Goal: Task Accomplishment & Management: Complete application form

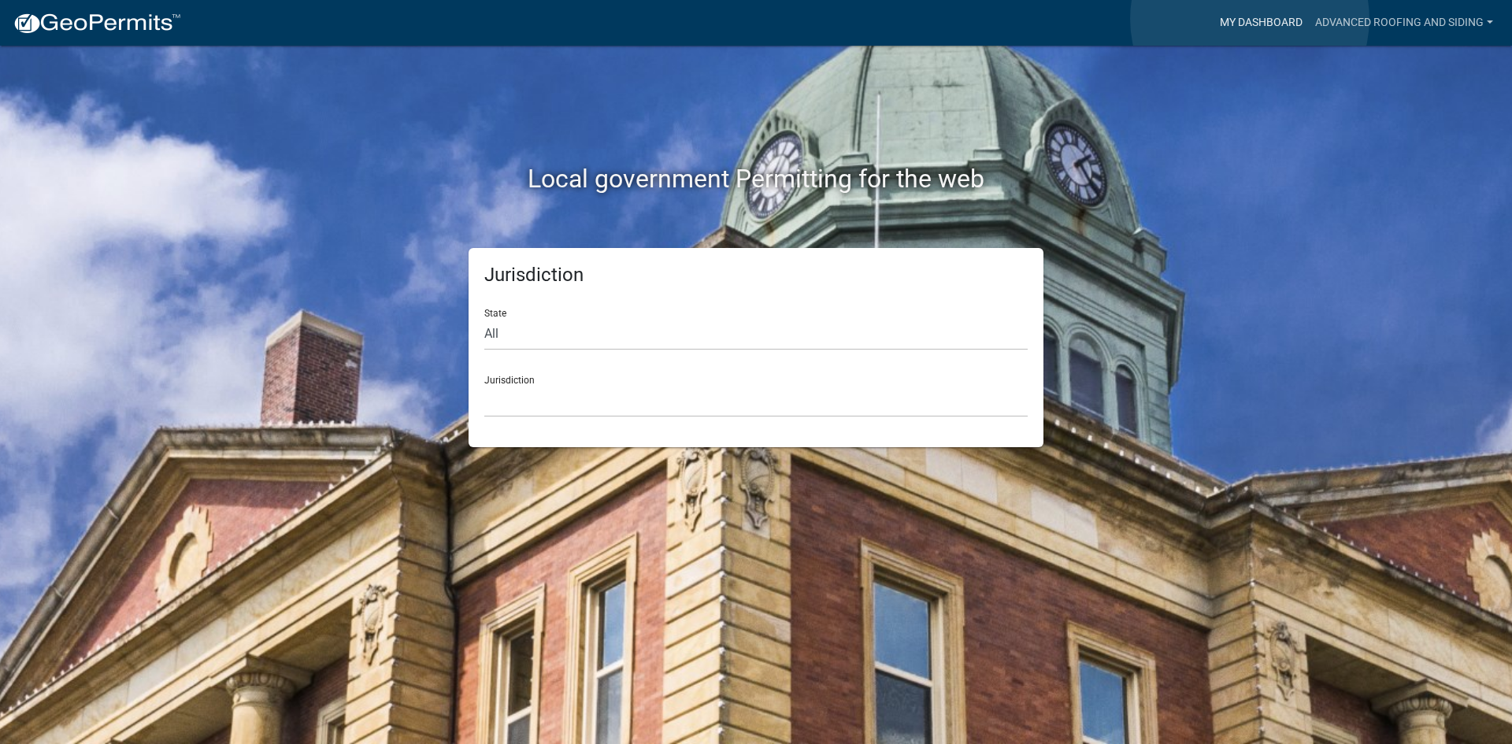
click at [1250, 19] on link "My Dashboard" at bounding box center [1261, 23] width 95 height 30
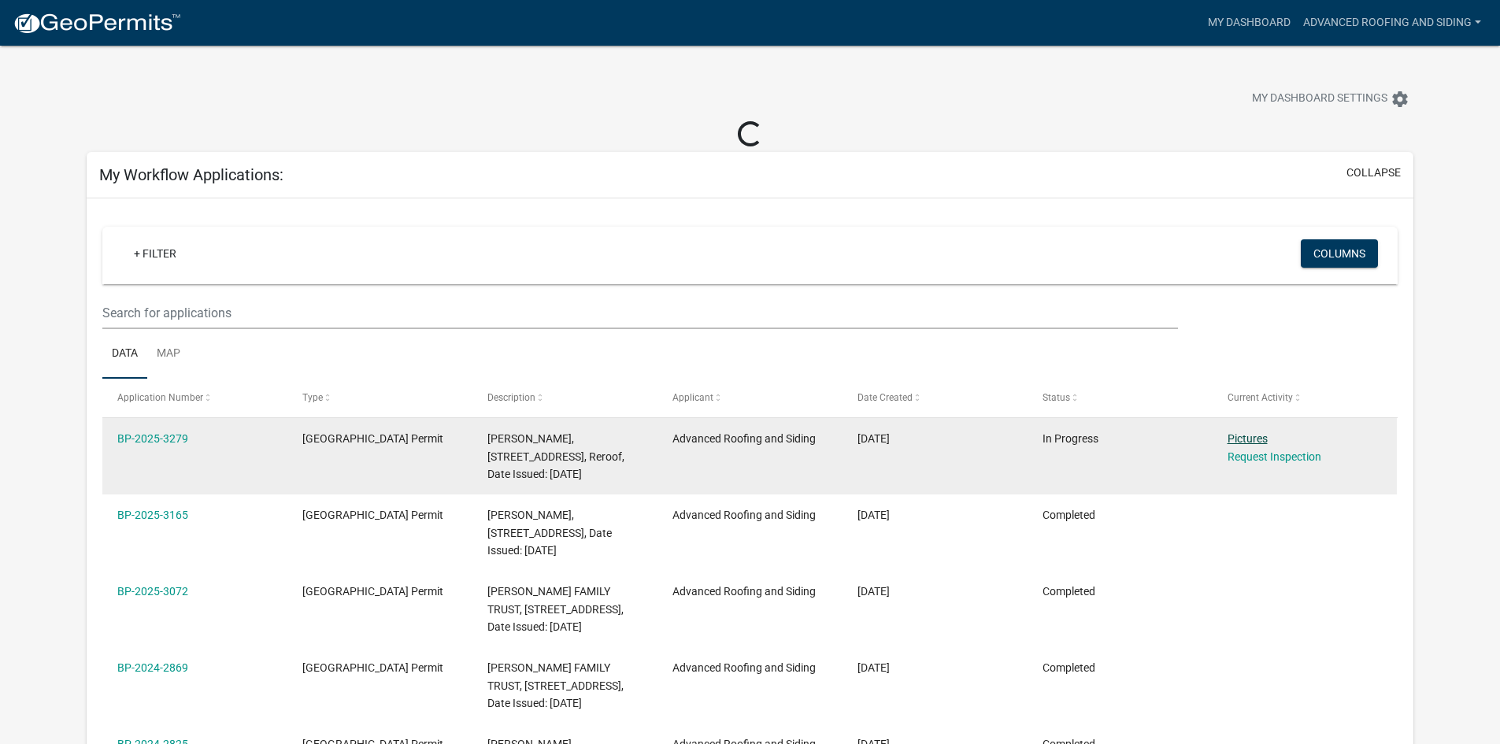
click at [1248, 439] on link "Pictures" at bounding box center [1248, 438] width 40 height 13
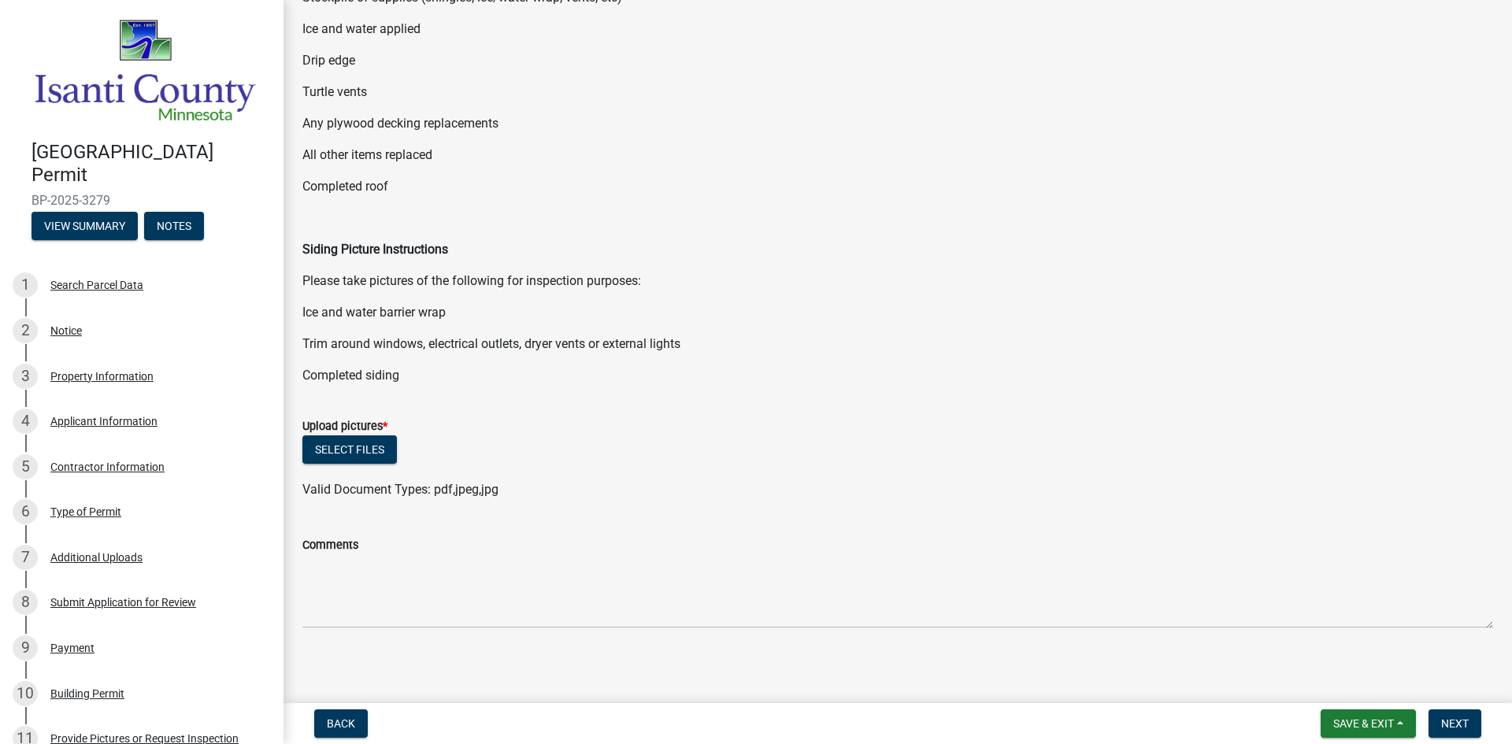
scroll to position [261, 0]
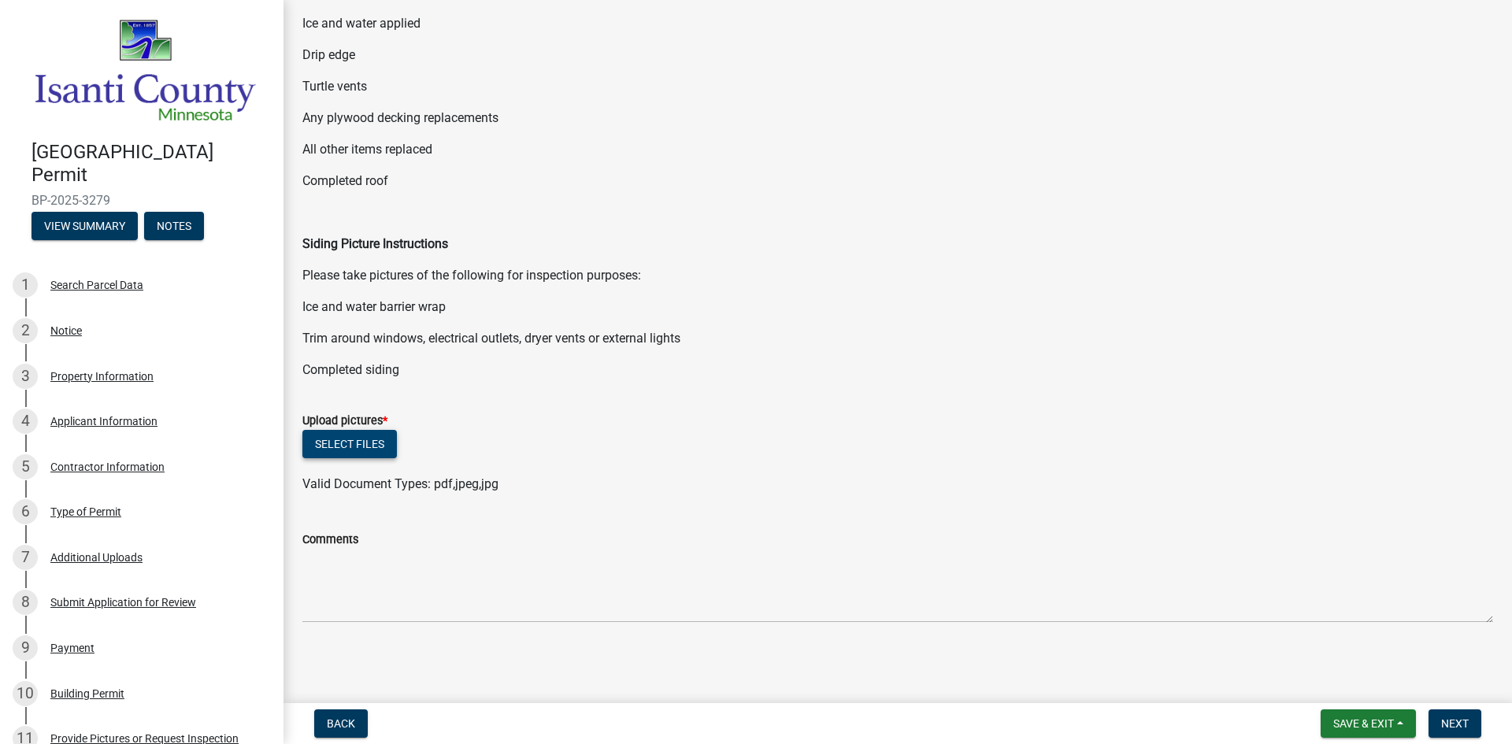
click at [350, 445] on button "Select files" at bounding box center [349, 444] width 95 height 28
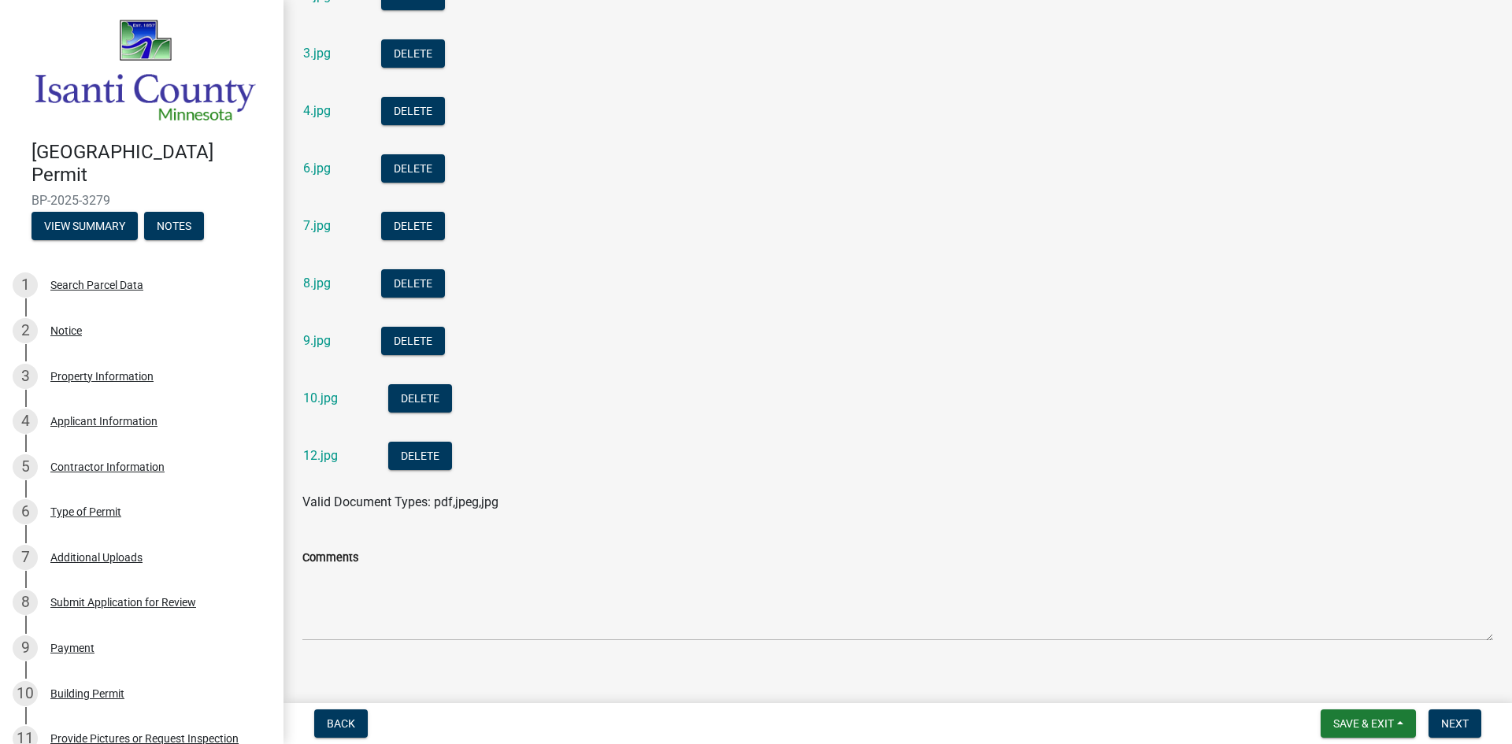
scroll to position [778, 0]
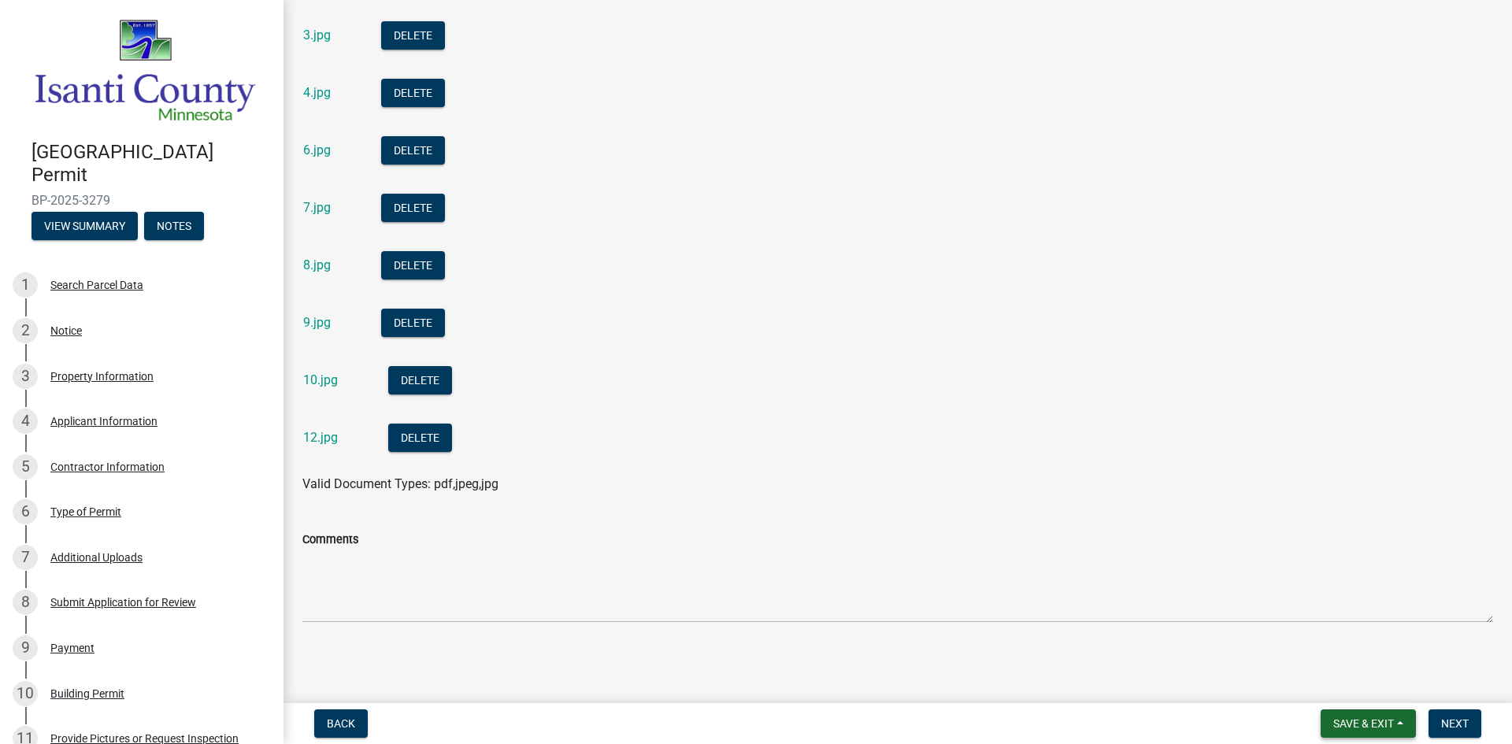
click at [1399, 729] on button "Save & Exit" at bounding box center [1368, 724] width 95 height 28
click at [1410, 530] on div "Comments" at bounding box center [897, 539] width 1191 height 19
click at [1460, 724] on span "Next" at bounding box center [1455, 724] width 28 height 13
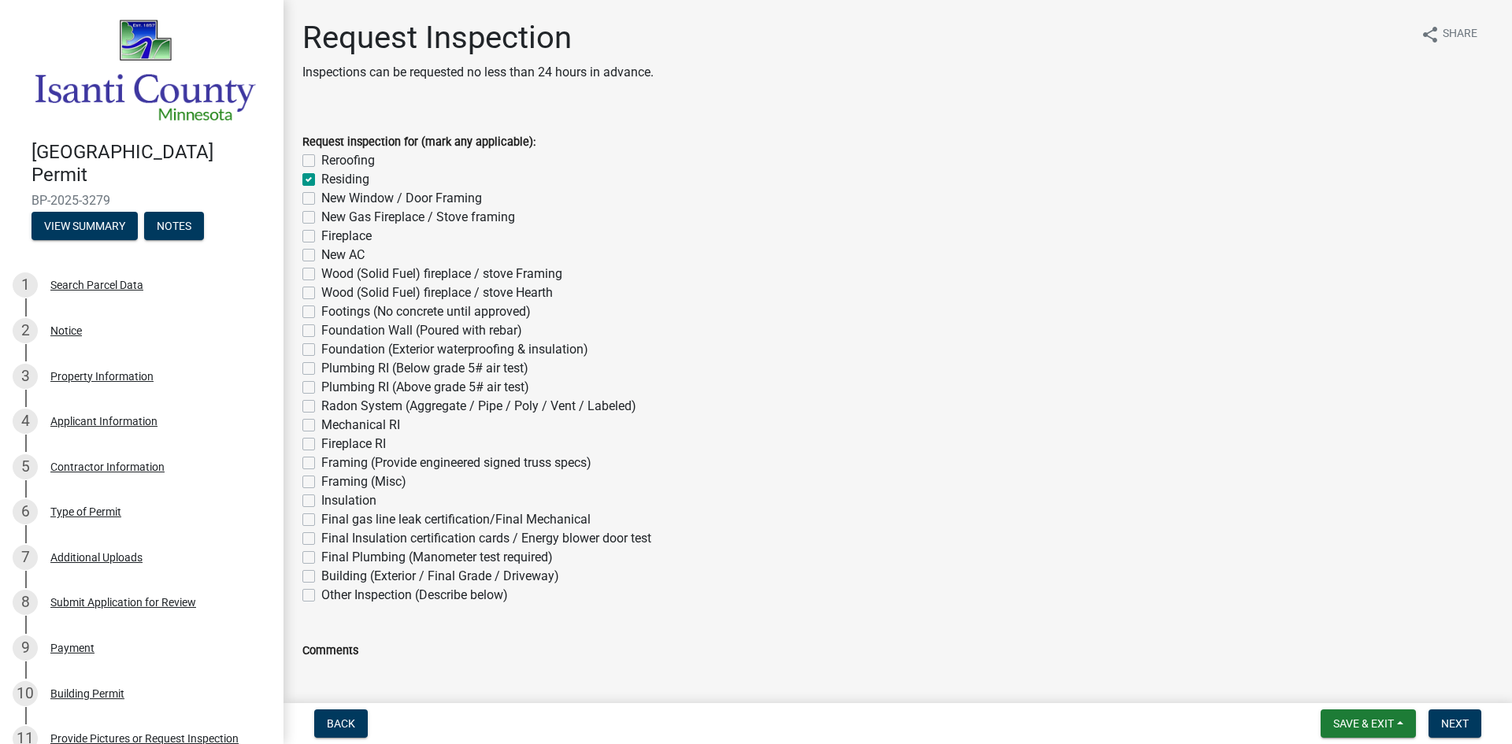
click at [321, 165] on label "Reroofing" at bounding box center [348, 160] width 54 height 19
click at [321, 161] on input "Reroofing" at bounding box center [326, 156] width 10 height 10
checkbox input "true"
checkbox input "false"
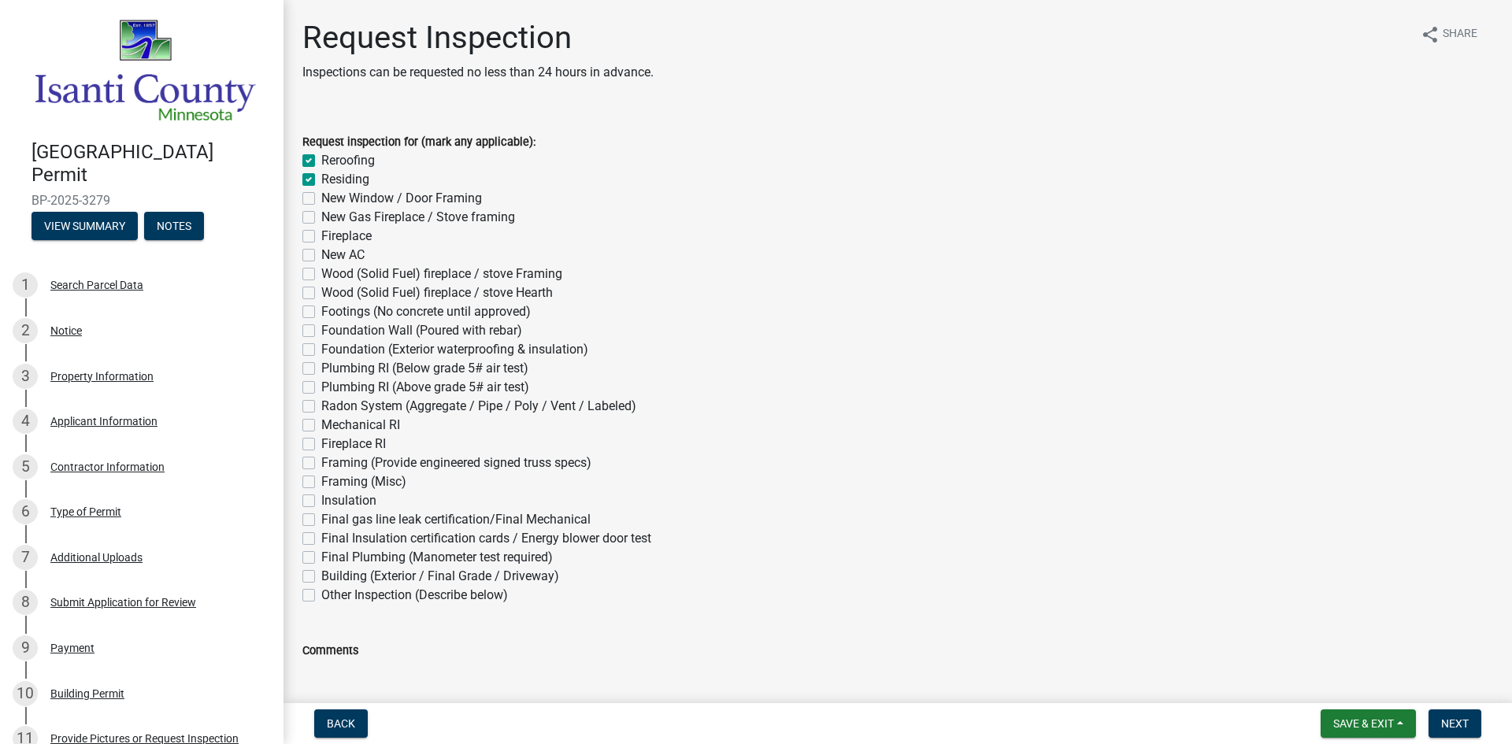
checkbox input "false"
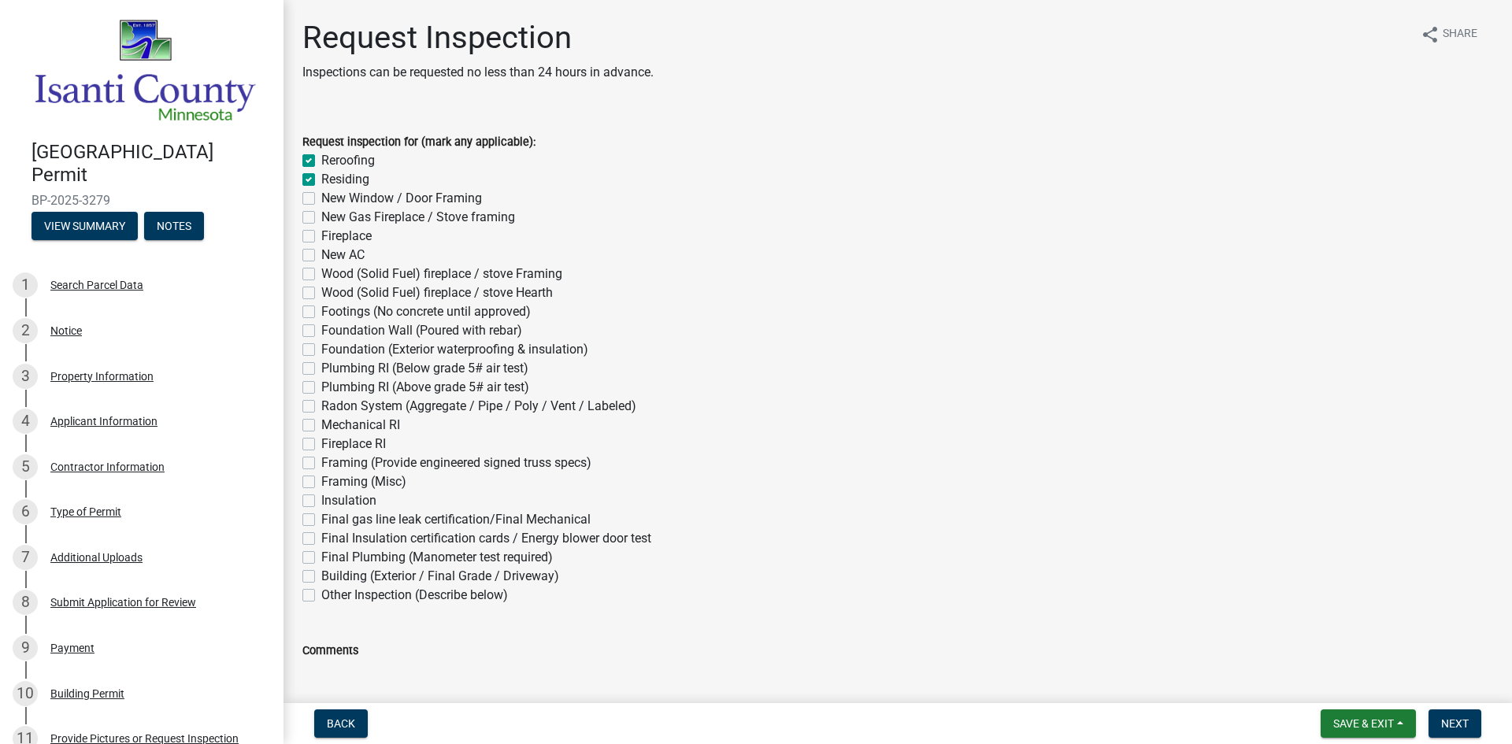
checkbox input "false"
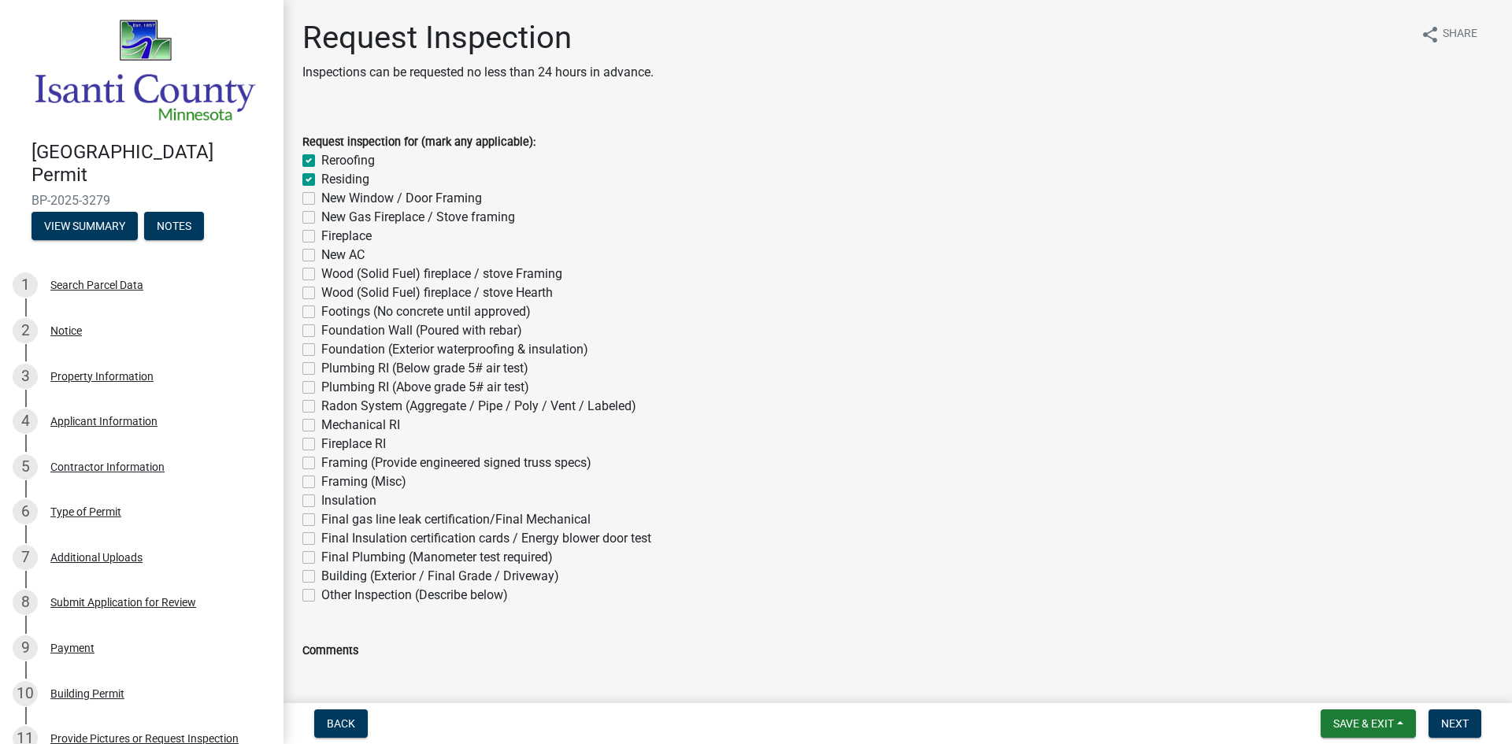
checkbox input "false"
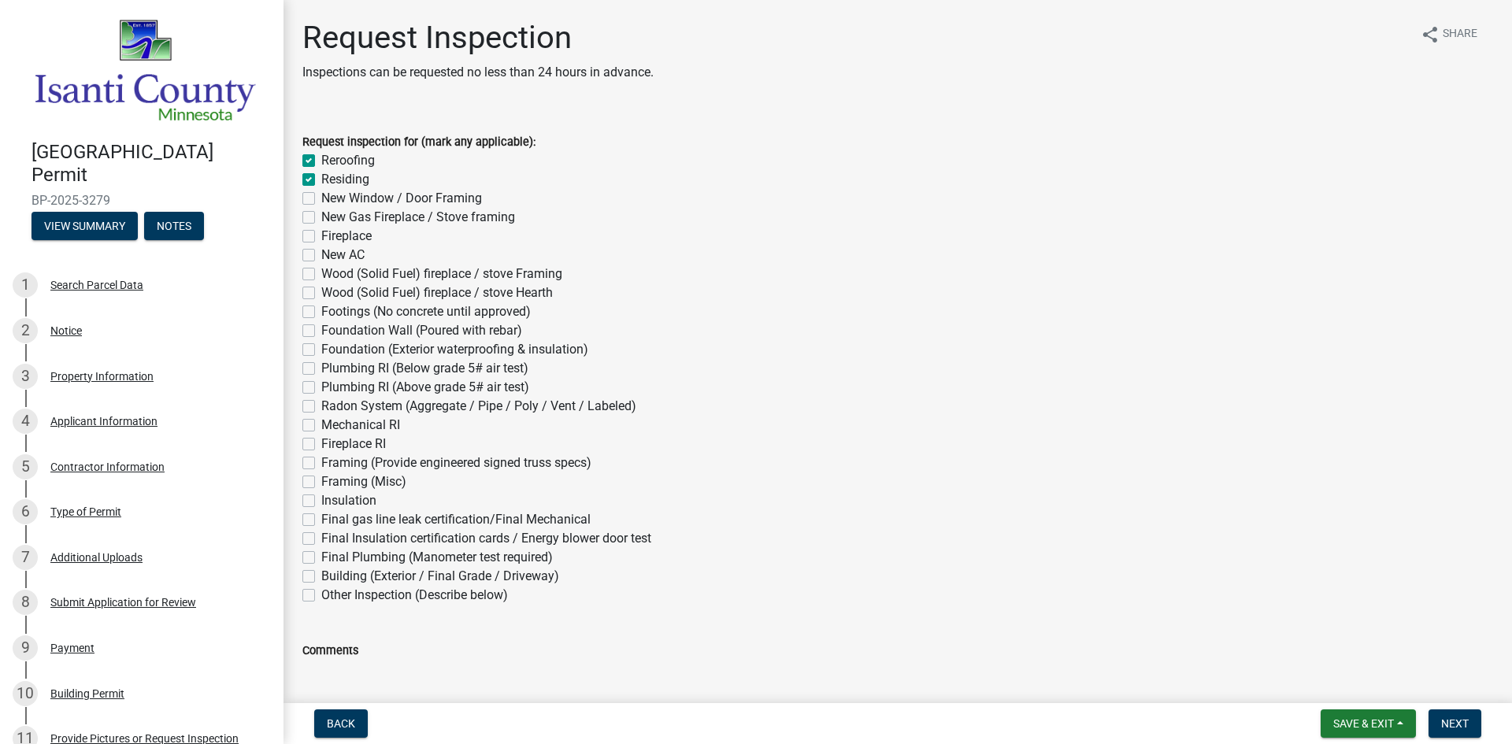
checkbox input "false"
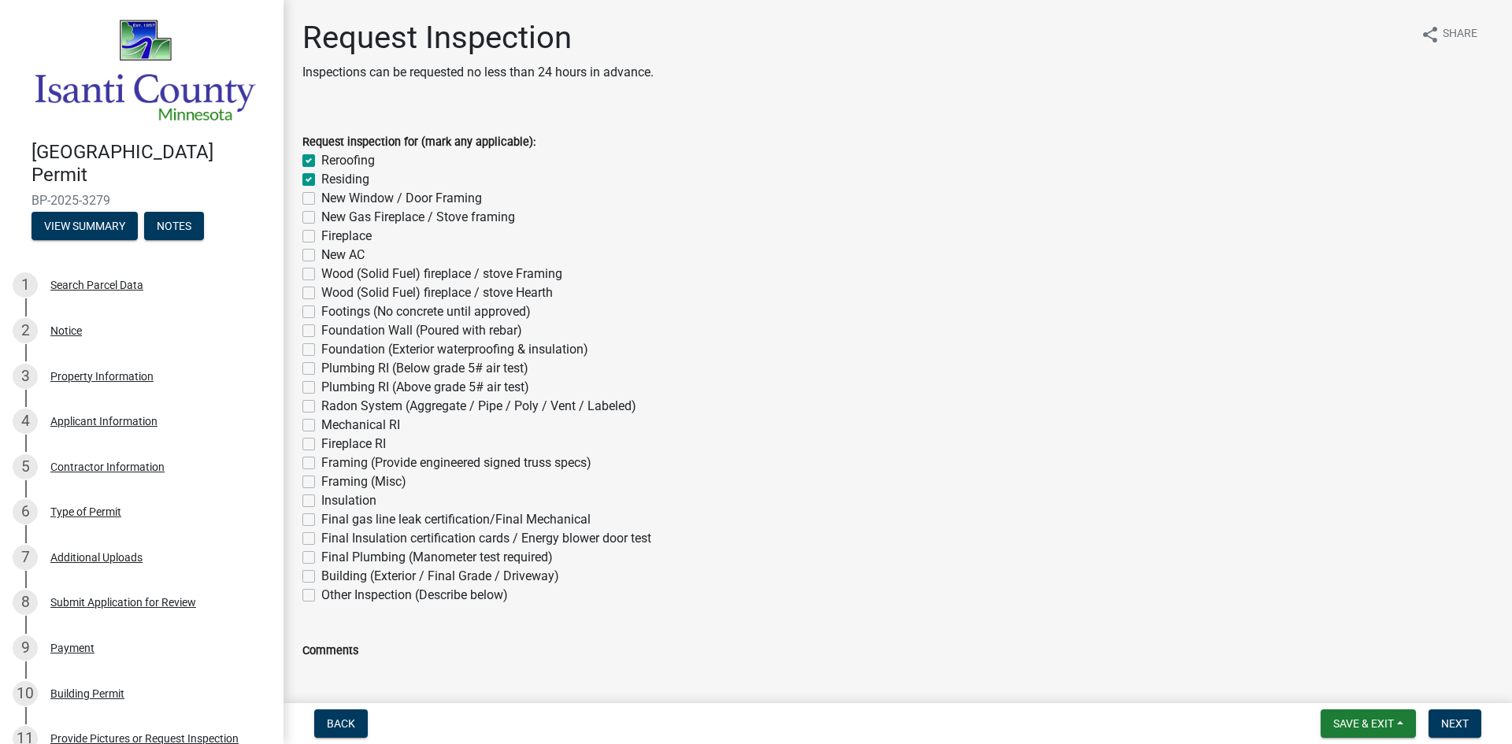
checkbox input "false"
click at [321, 179] on label "Residing" at bounding box center [345, 179] width 48 height 19
click at [321, 179] on input "Residing" at bounding box center [326, 175] width 10 height 10
checkbox input "false"
checkbox input "true"
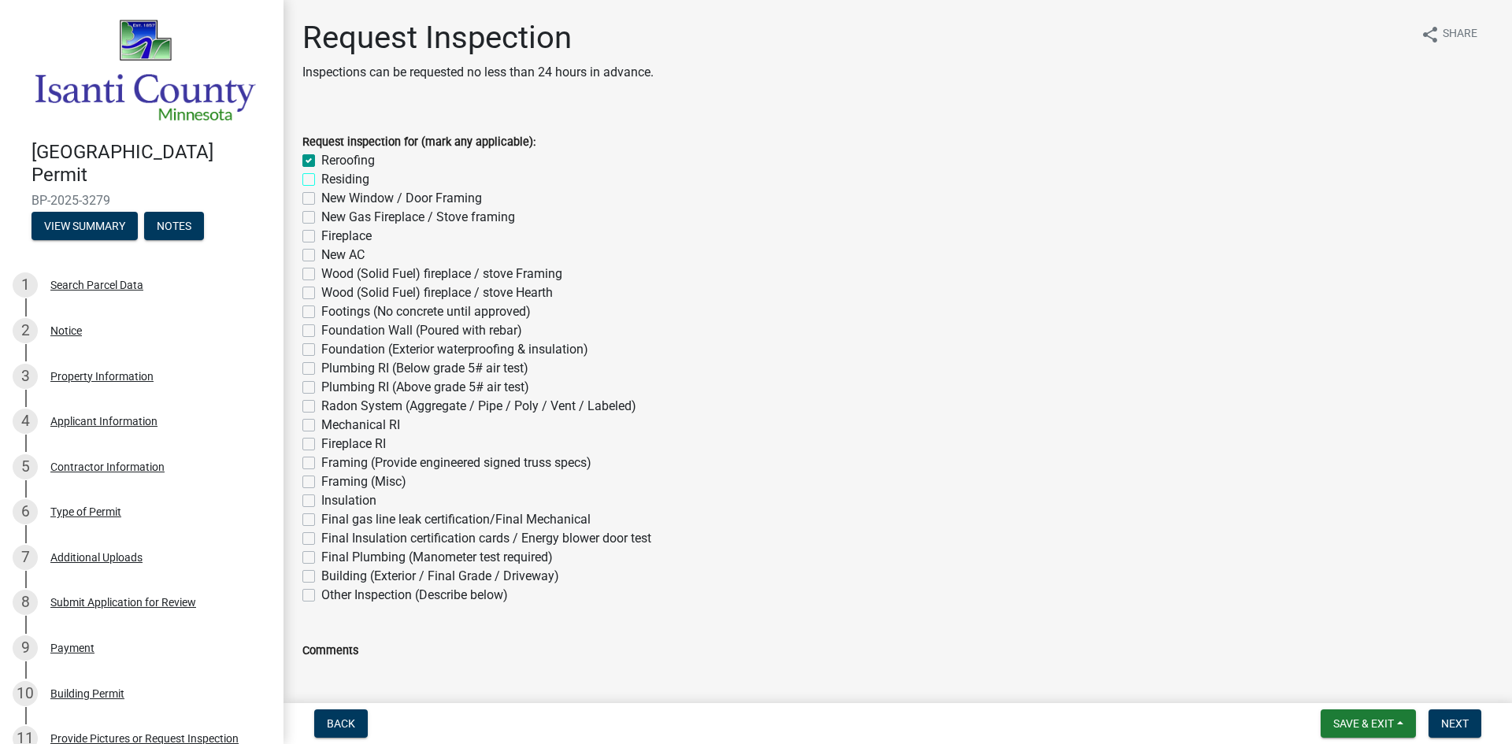
checkbox input "false"
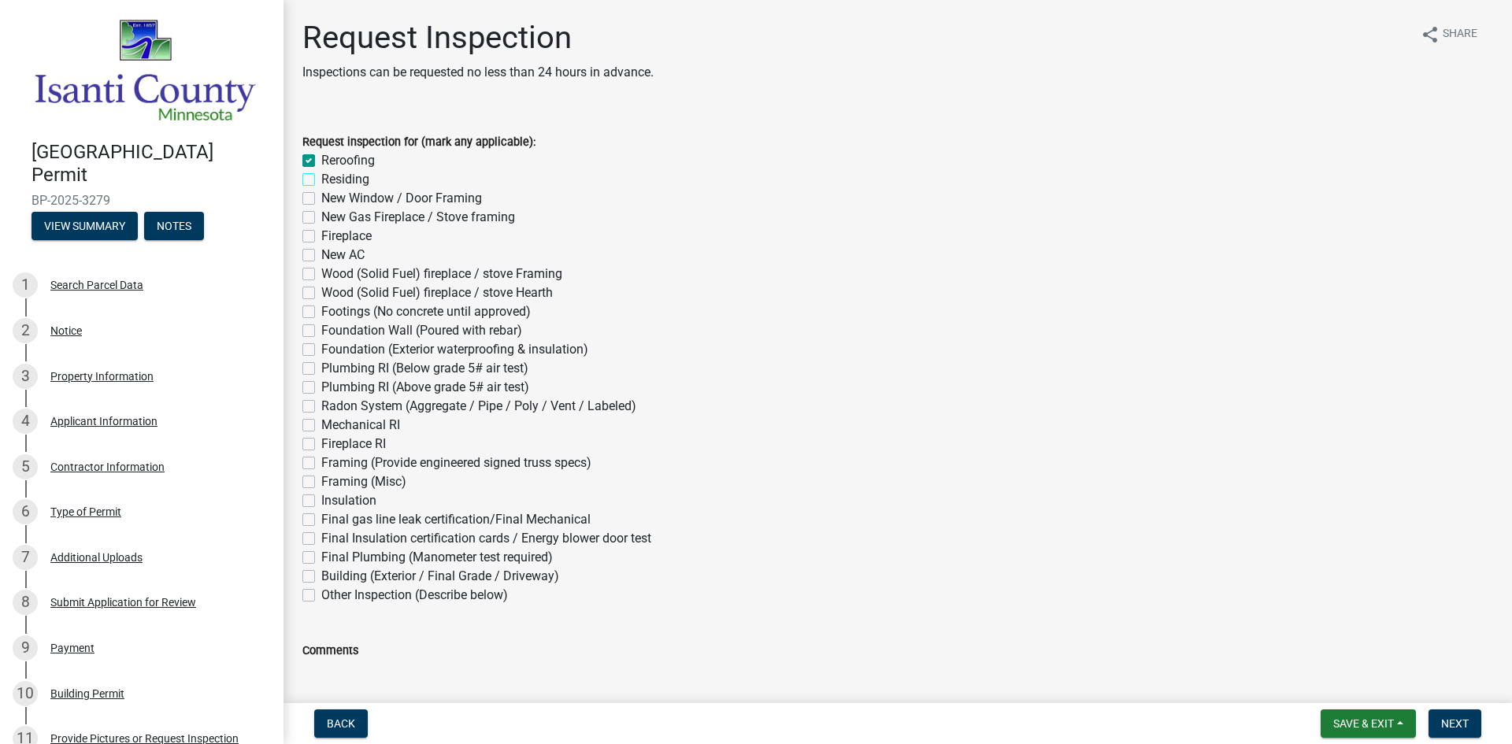
checkbox input "false"
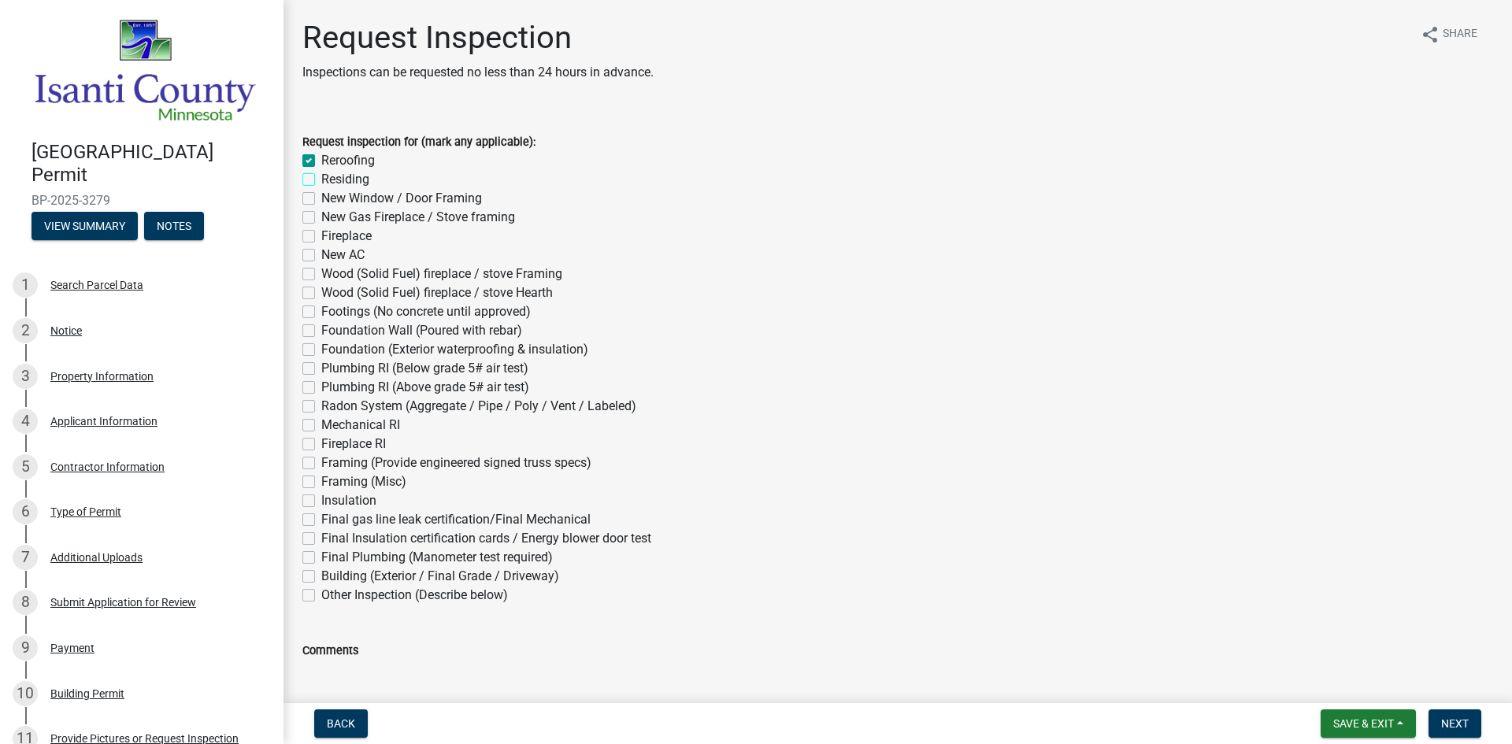
checkbox input "false"
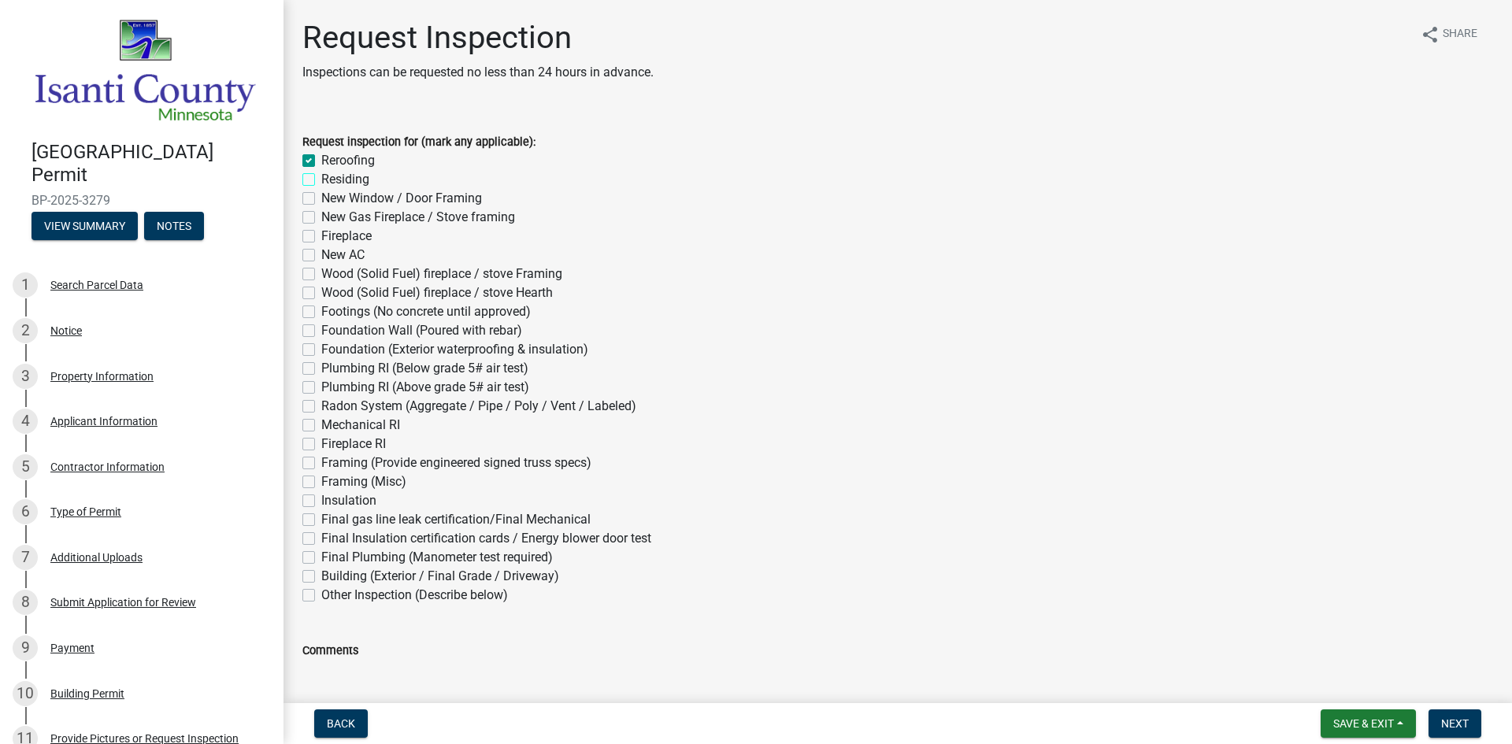
checkbox input "false"
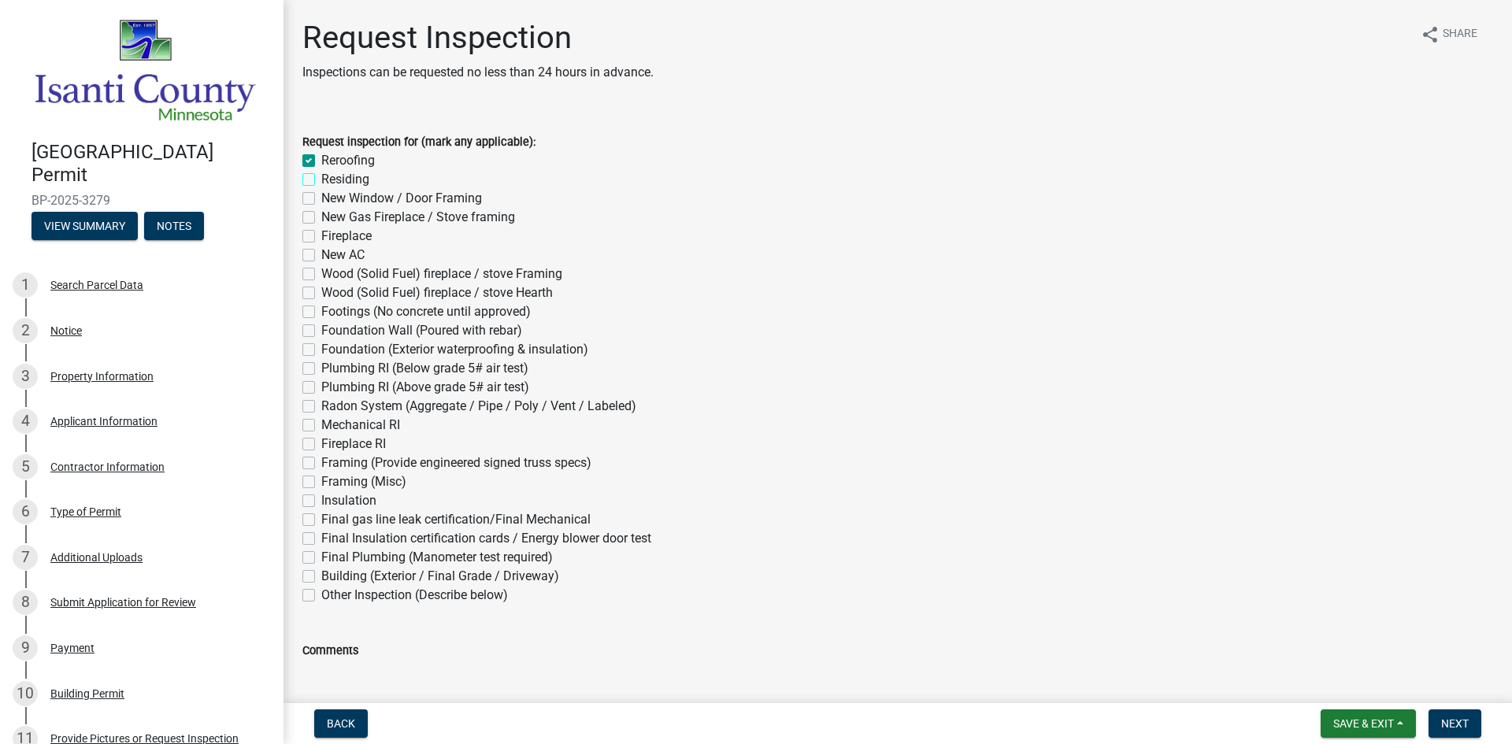
checkbox input "false"
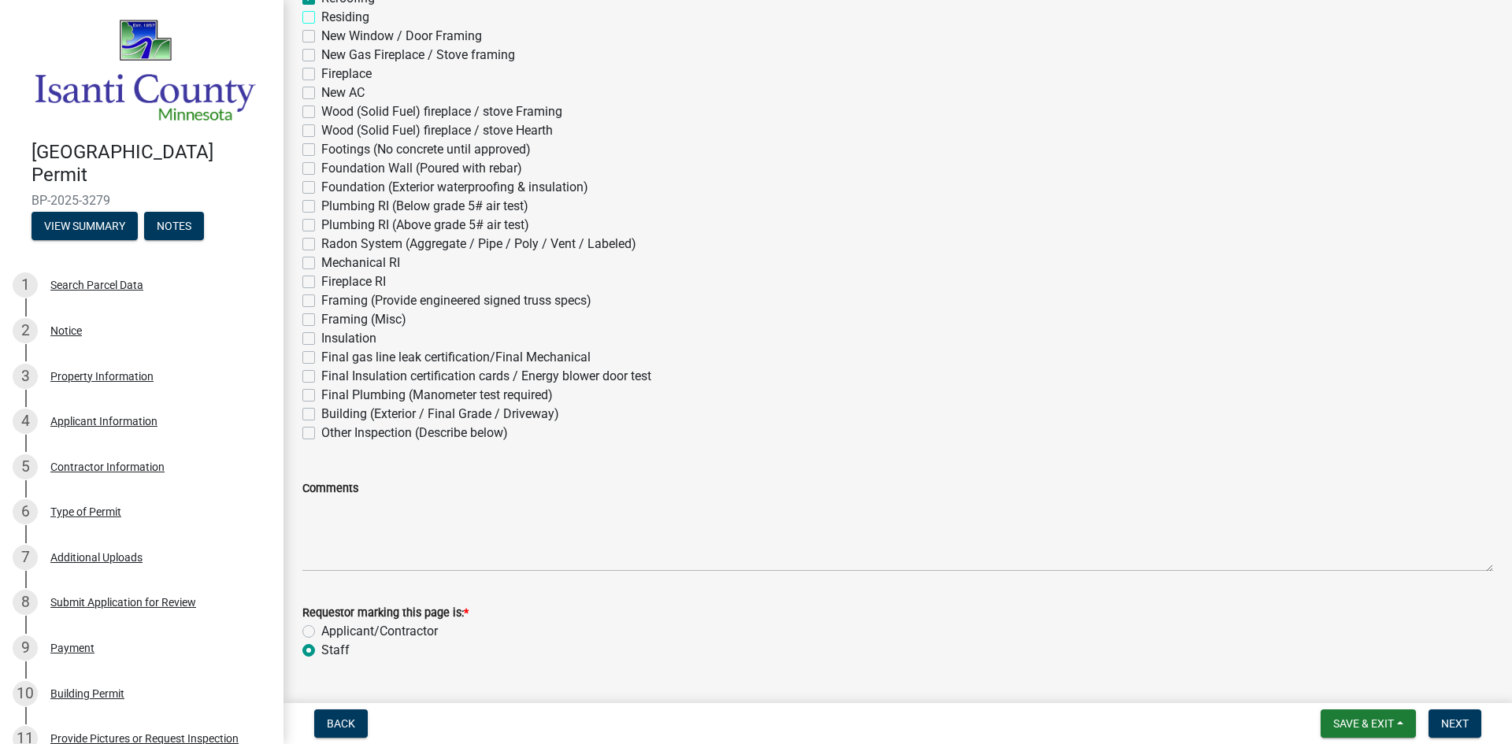
scroll to position [201, 0]
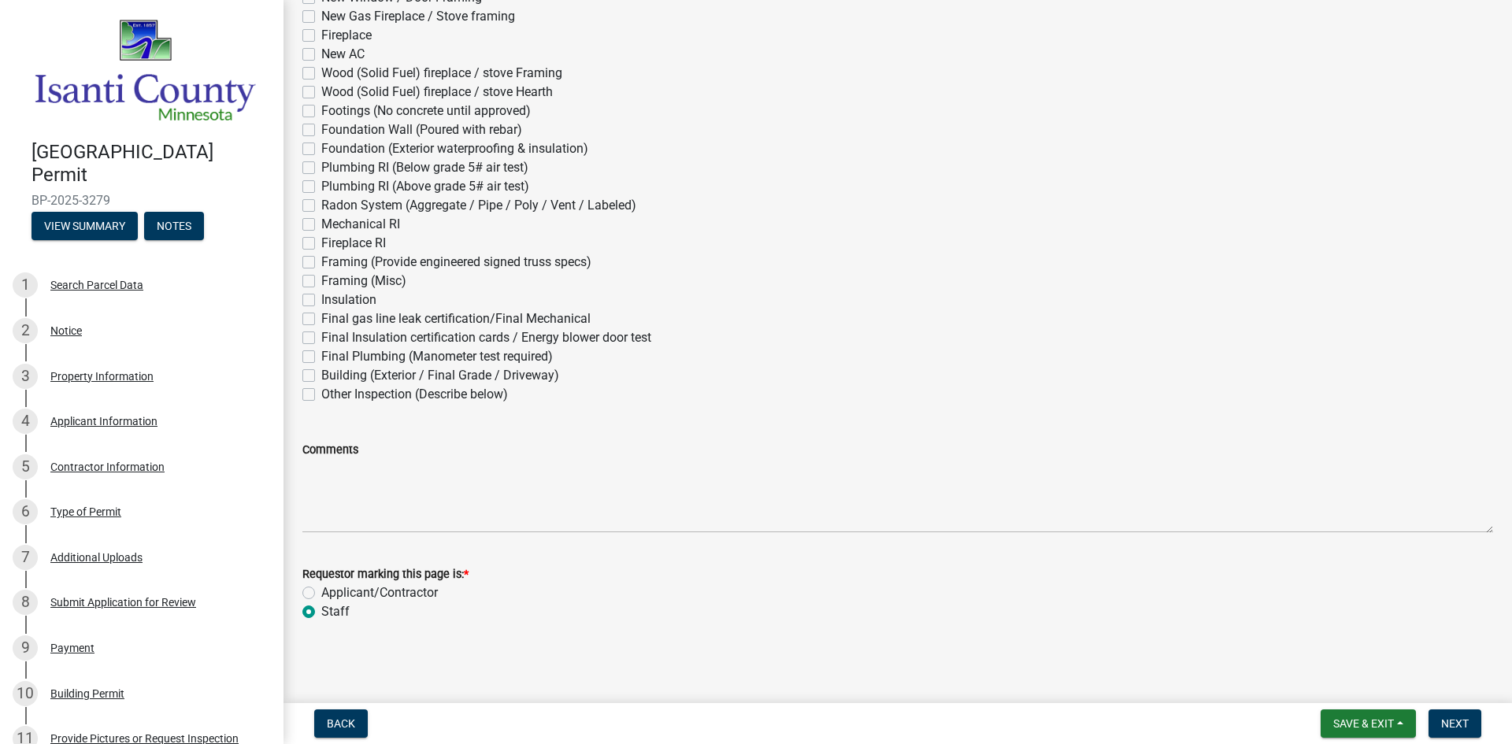
click at [321, 593] on label "Applicant/Contractor" at bounding box center [379, 593] width 117 height 19
click at [321, 593] on input "Applicant/Contractor" at bounding box center [326, 589] width 10 height 10
radio input "true"
click at [1462, 722] on span "Next" at bounding box center [1455, 724] width 28 height 13
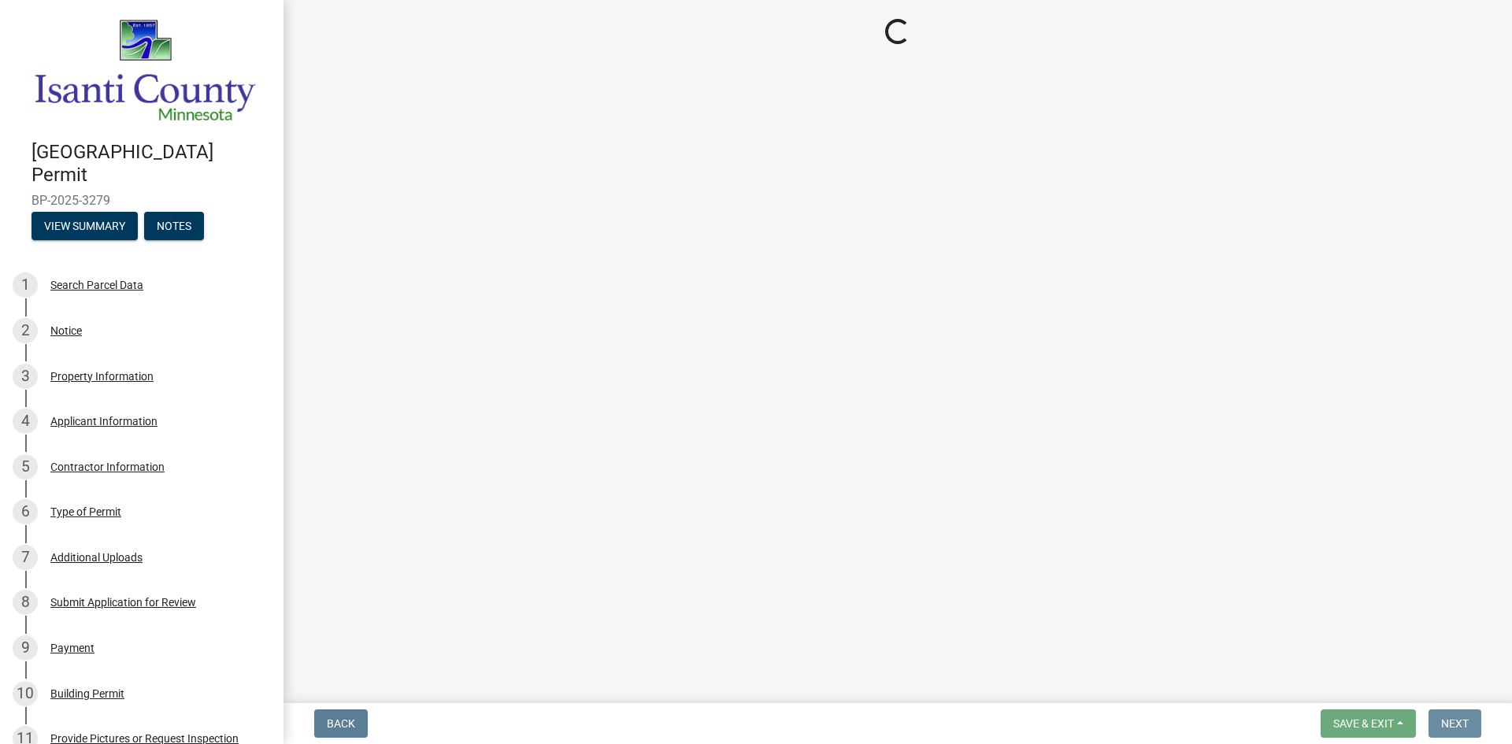
scroll to position [0, 0]
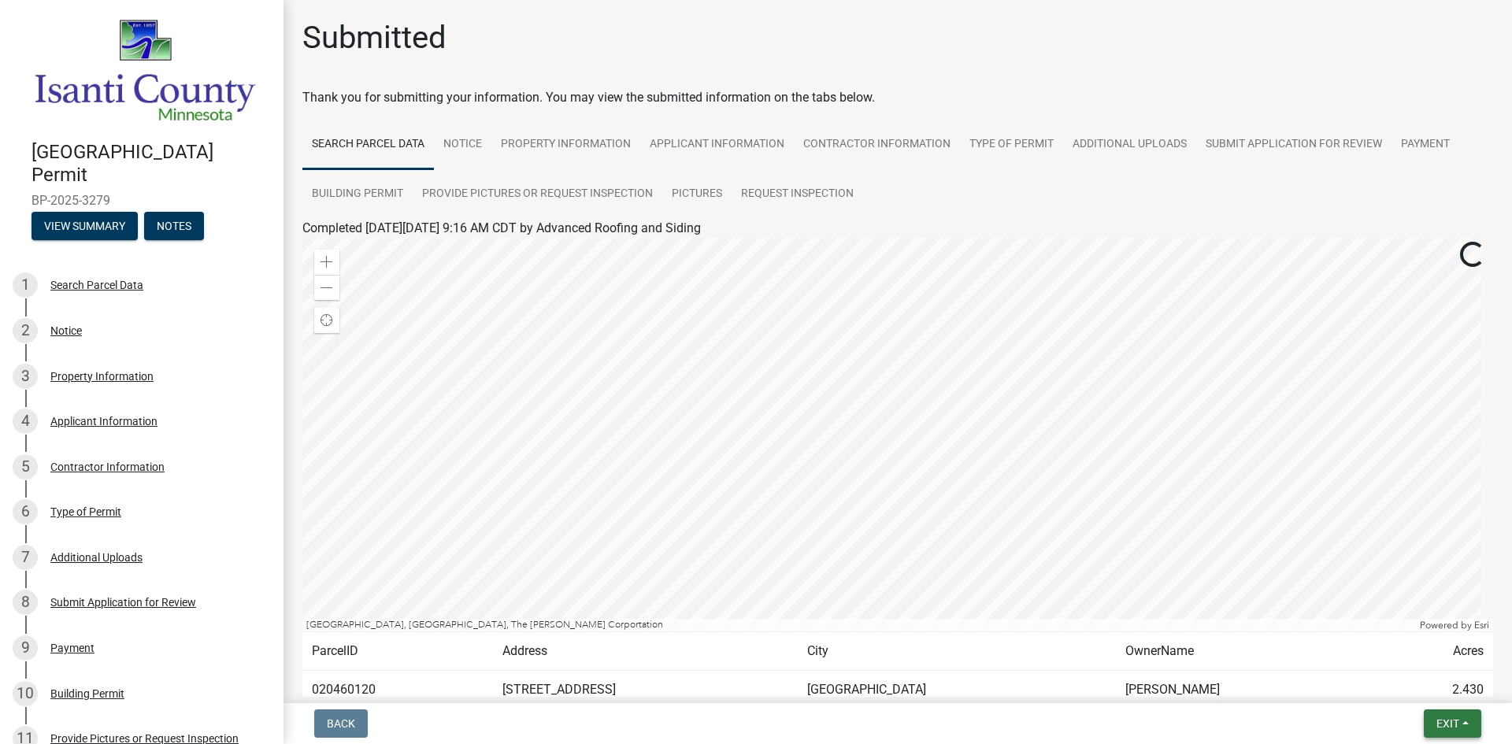
click at [1437, 726] on span "Exit" at bounding box center [1448, 724] width 23 height 13
click at [1411, 680] on button "Save & Exit" at bounding box center [1418, 683] width 126 height 38
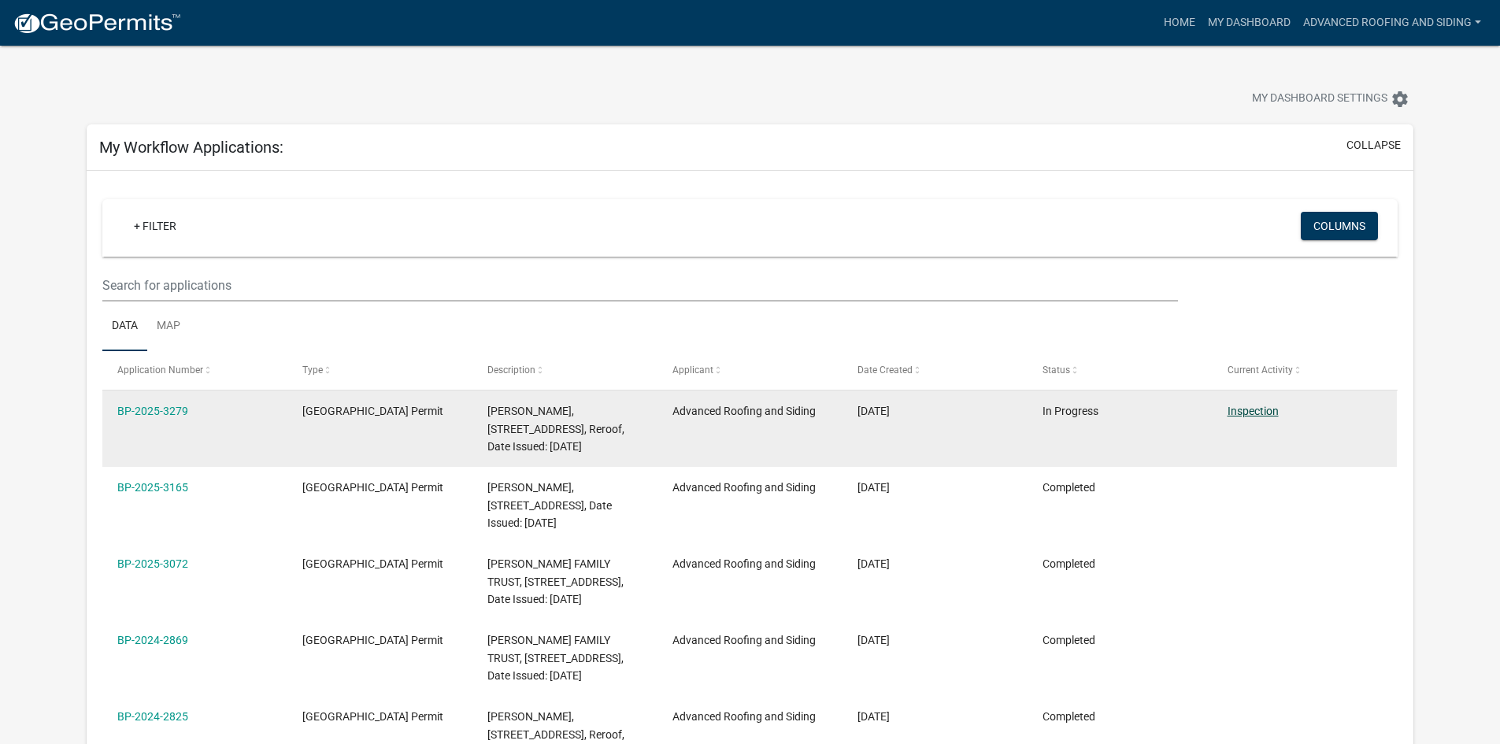
click at [1259, 411] on link "Inspection" at bounding box center [1253, 411] width 51 height 13
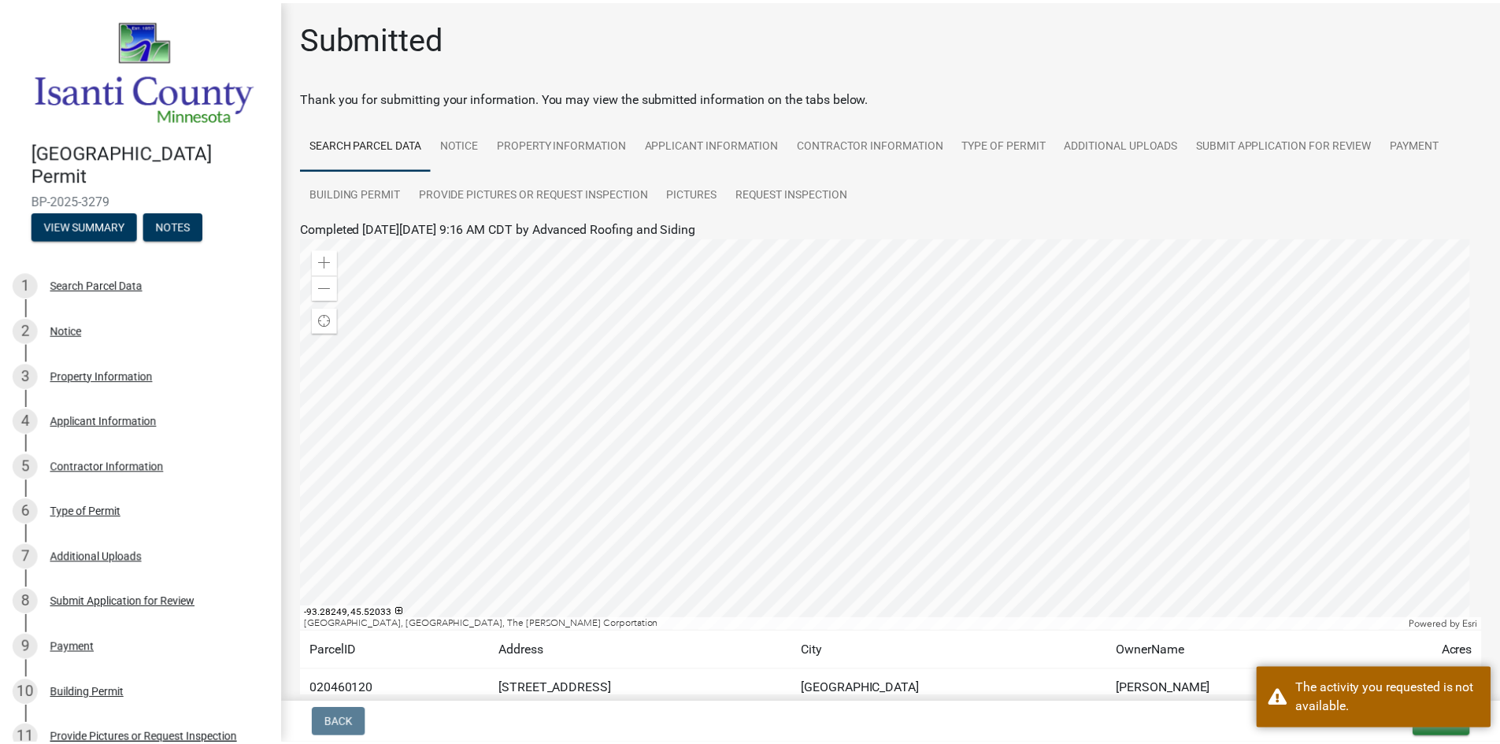
scroll to position [105, 0]
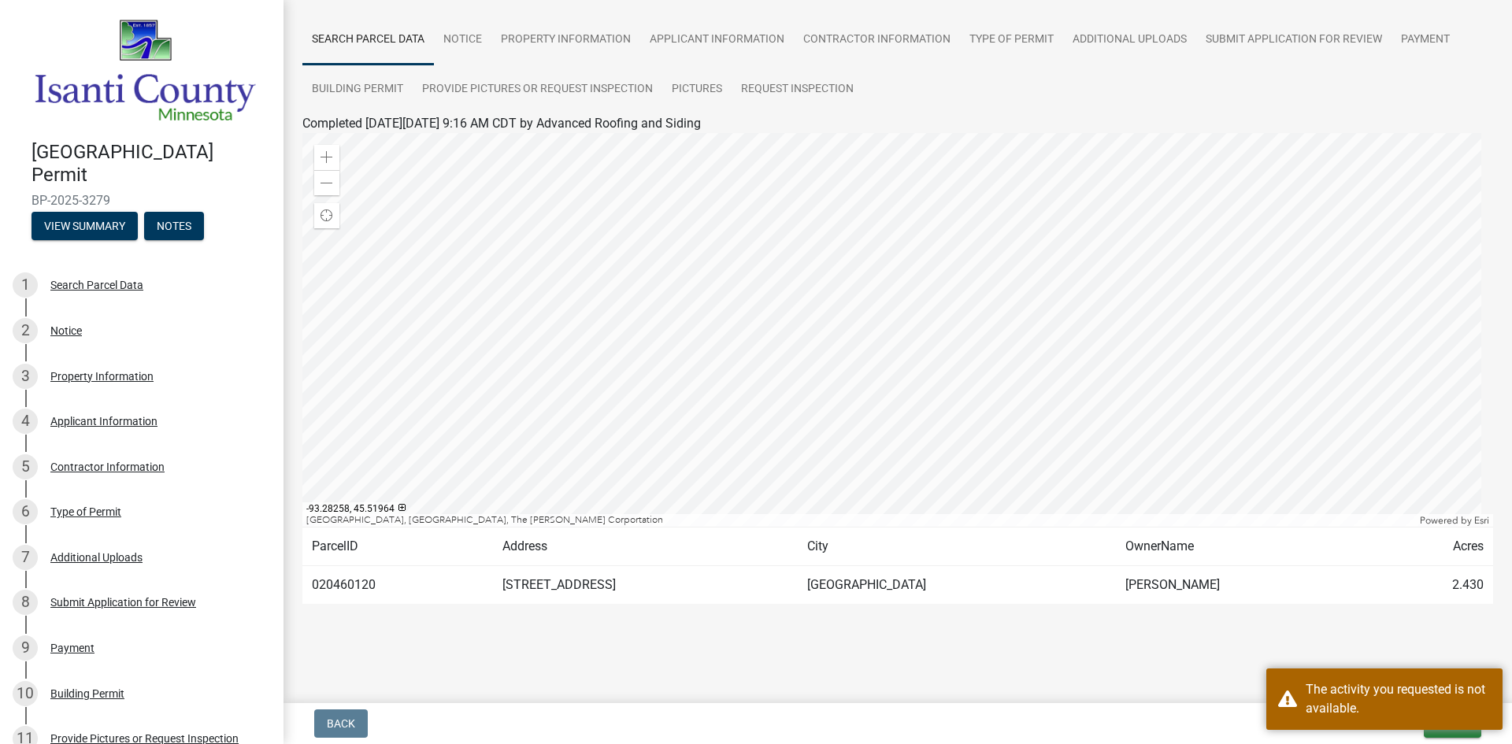
click at [1108, 722] on div "Back Exit Save Save & Exit" at bounding box center [897, 724] width 1203 height 28
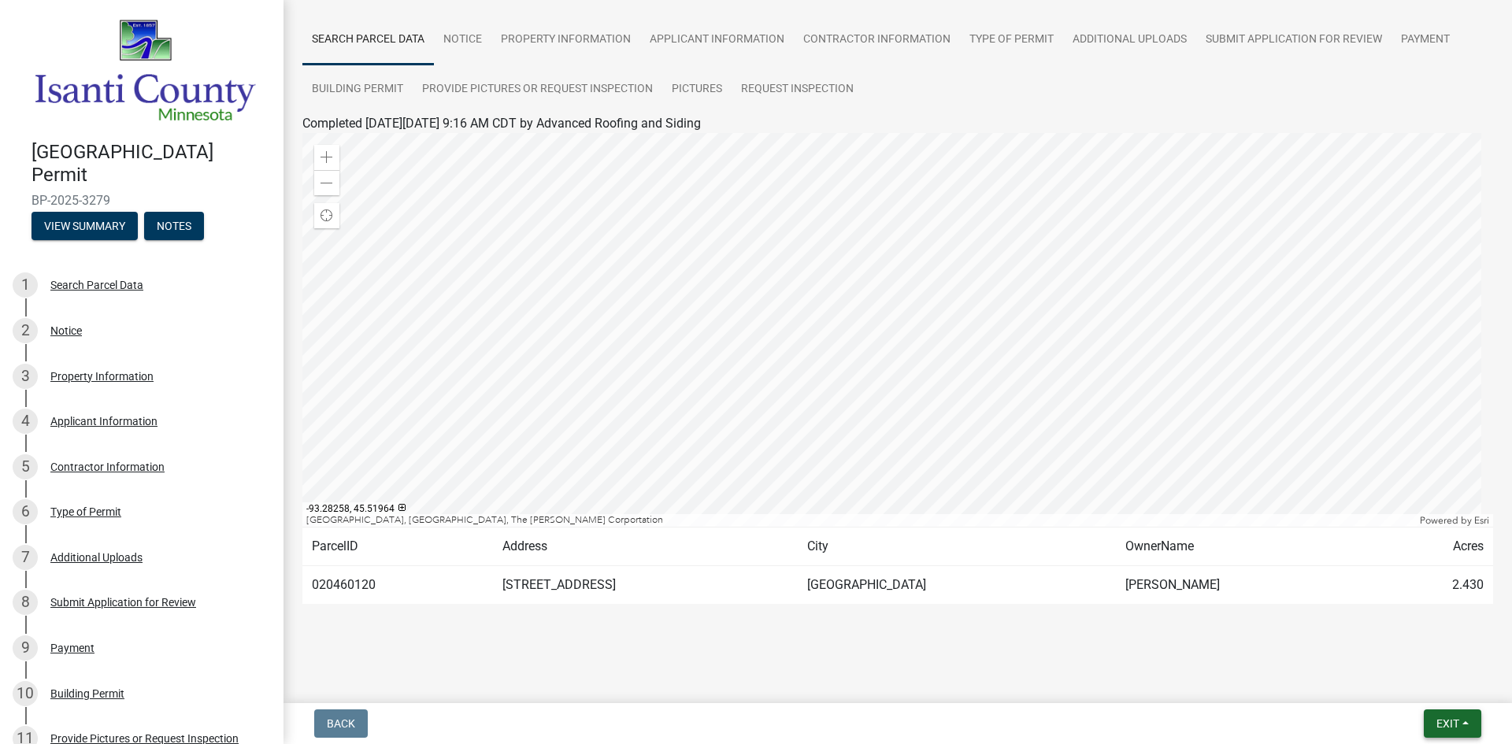
click at [1464, 726] on button "Exit" at bounding box center [1452, 724] width 57 height 28
click at [1405, 680] on button "Save & Exit" at bounding box center [1418, 683] width 126 height 38
